Goal: Task Accomplishment & Management: Use online tool/utility

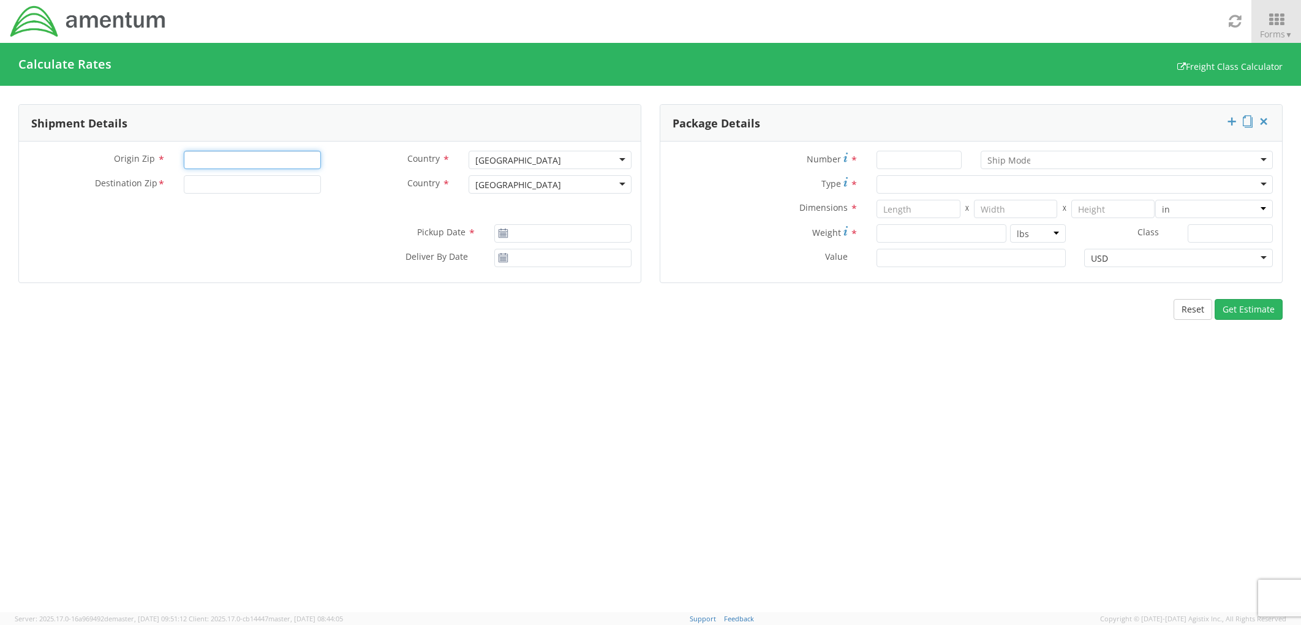
click at [288, 167] on input "Origin Zip *" at bounding box center [252, 160] width 137 height 18
type input "32950"
click at [213, 187] on input "Destination Zip *" at bounding box center [252, 184] width 137 height 18
type input "32212"
click at [505, 235] on icon at bounding box center [503, 233] width 10 height 10
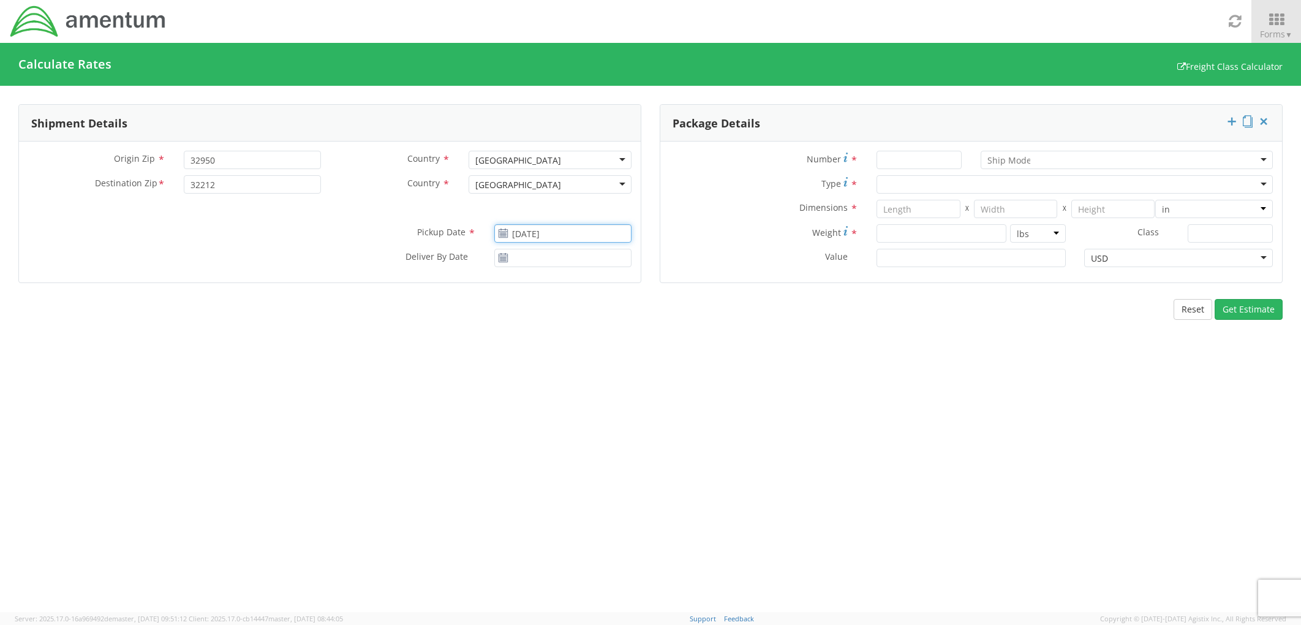
click at [542, 228] on input "[DATE]" at bounding box center [562, 233] width 137 height 18
click at [533, 360] on td "25" at bounding box center [532, 366] width 26 height 18
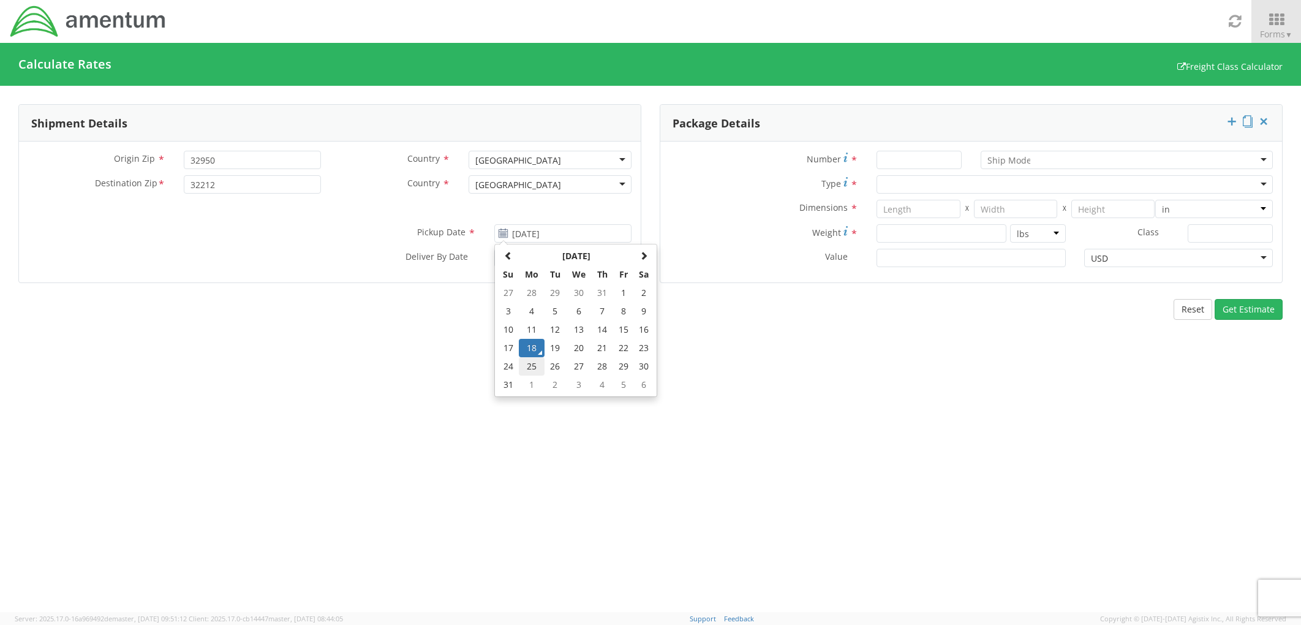
type input "[DATE]"
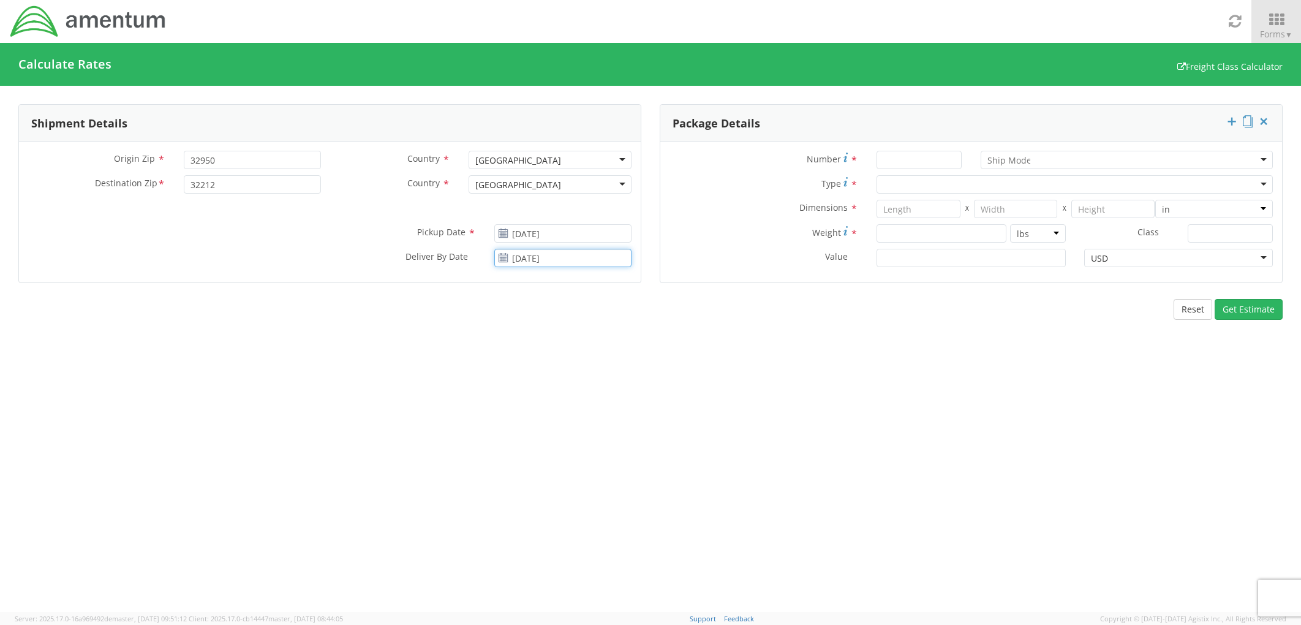
click at [537, 255] on input "[DATE]" at bounding box center [562, 258] width 137 height 18
click at [617, 388] on td "29" at bounding box center [623, 391] width 21 height 18
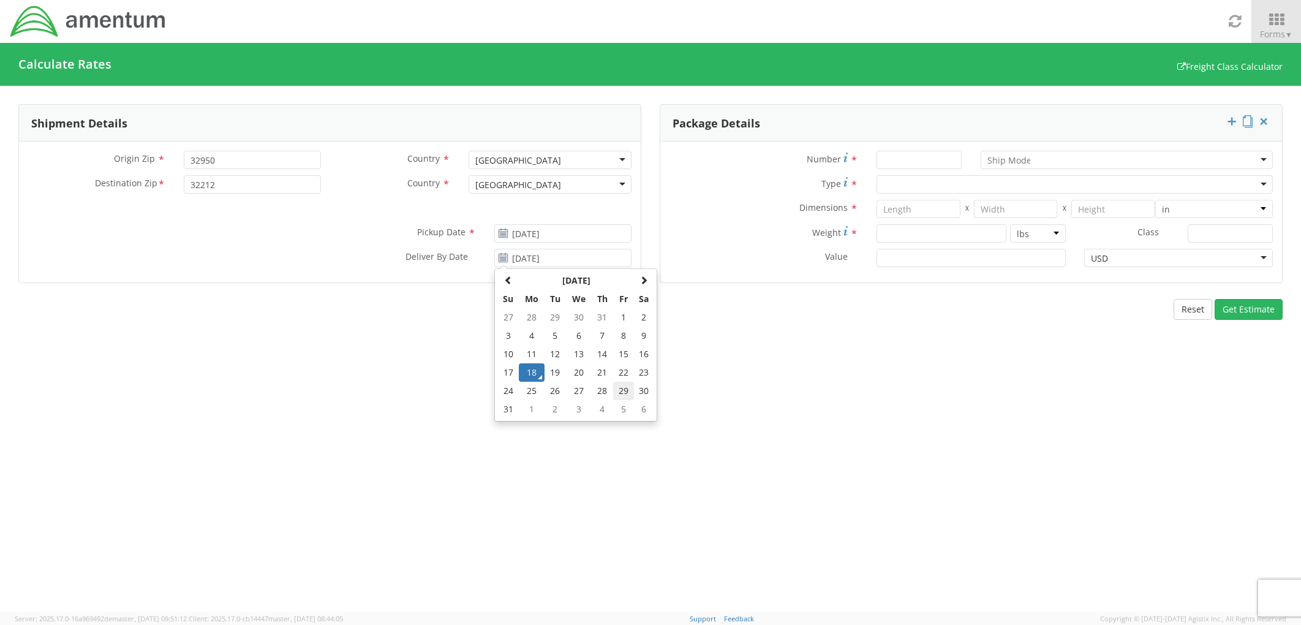
type input "[DATE]"
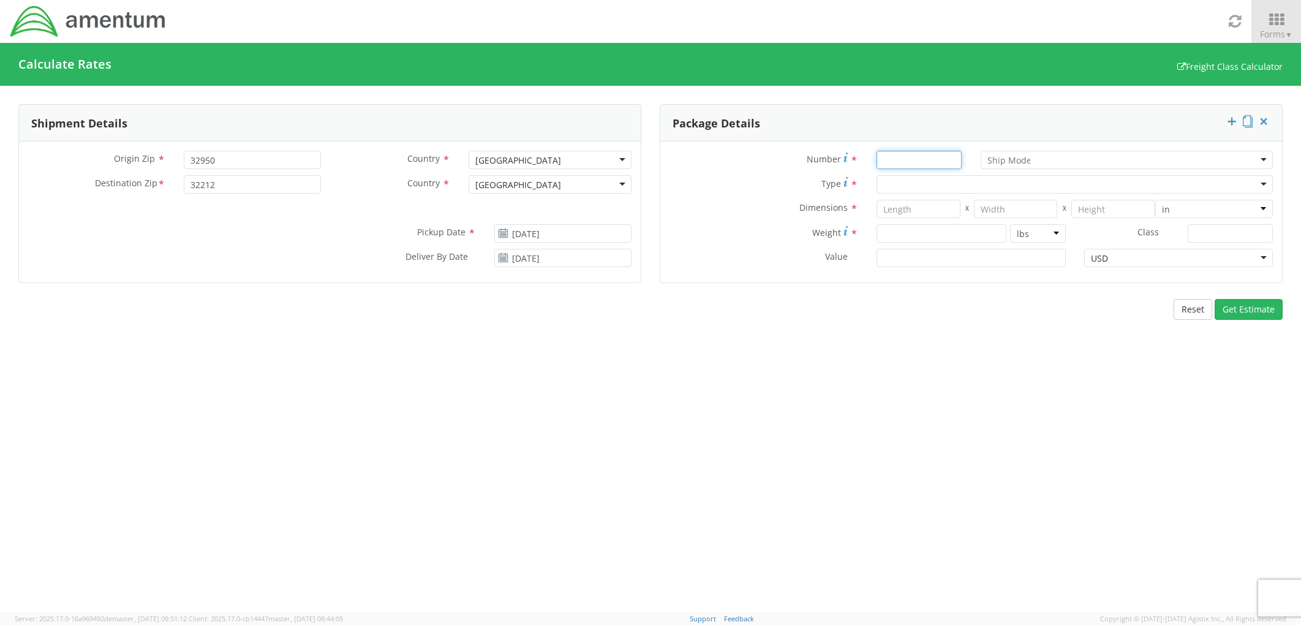
click at [888, 161] on input "Number *" at bounding box center [918, 160] width 85 height 18
type input "1"
click at [1039, 159] on div at bounding box center [1127, 160] width 293 height 18
click at [660, 141] on div "Number * 1 Air LTL Small Package Type * Dimensions * X X in cm ft Weight * lbs …" at bounding box center [971, 211] width 622 height 141
click at [931, 186] on div at bounding box center [1074, 184] width 396 height 18
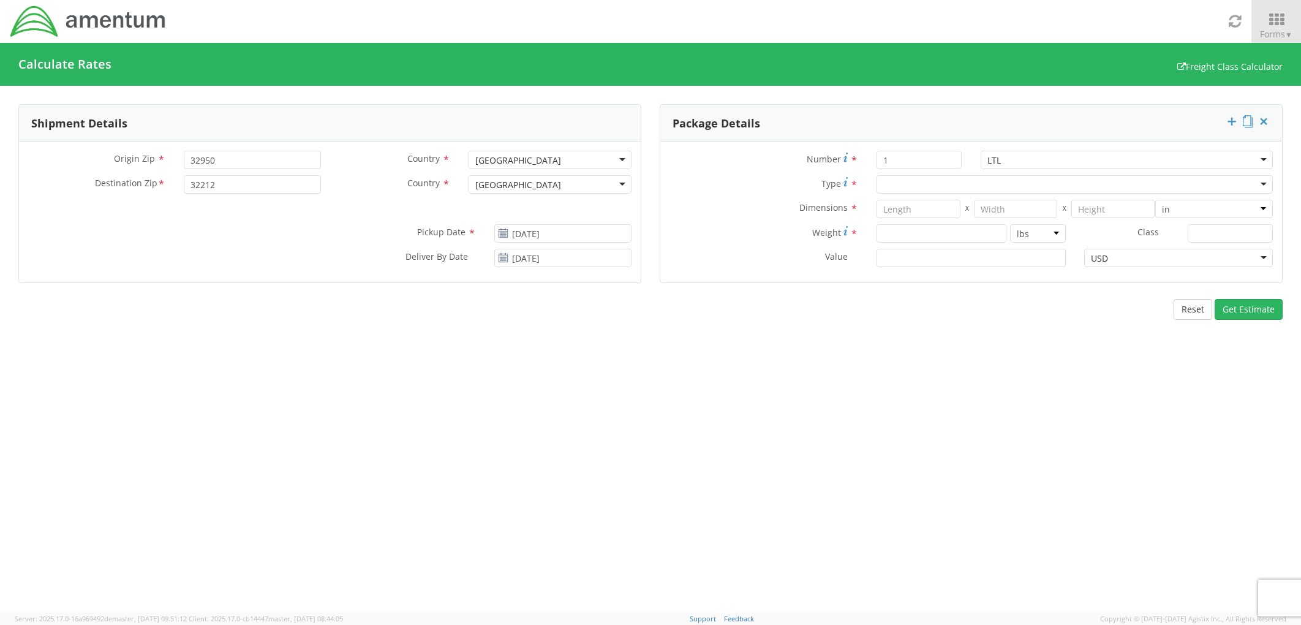
click at [928, 184] on div at bounding box center [1074, 184] width 396 height 18
click at [1268, 186] on div at bounding box center [1074, 184] width 396 height 18
click at [1260, 181] on div at bounding box center [1074, 184] width 396 height 18
click at [1072, 188] on div at bounding box center [1074, 184] width 396 height 18
click at [1033, 180] on div at bounding box center [1074, 184] width 396 height 18
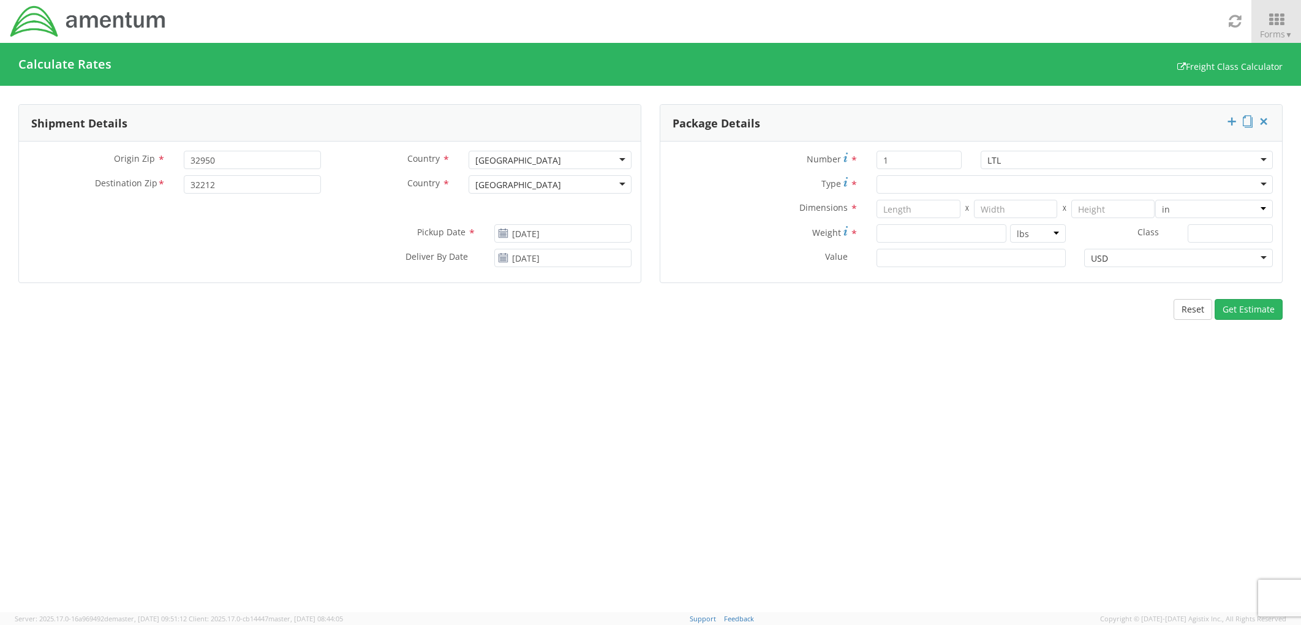
click at [1033, 180] on div at bounding box center [1074, 184] width 396 height 18
click at [1257, 187] on div at bounding box center [1074, 184] width 396 height 18
click at [1212, 186] on div at bounding box center [1074, 184] width 396 height 18
click at [918, 208] on input "number" at bounding box center [917, 209] width 83 height 18
click at [908, 178] on div at bounding box center [1074, 184] width 396 height 18
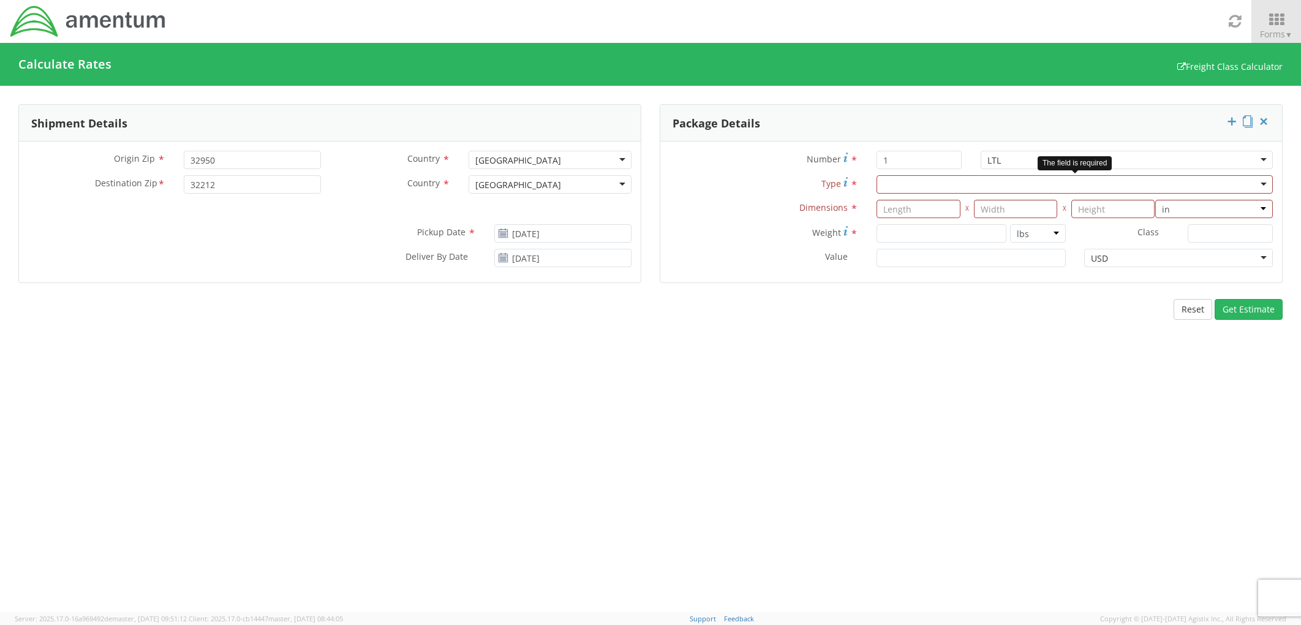
click at [908, 178] on div at bounding box center [1074, 184] width 396 height 18
